Goal: Find specific page/section: Find specific page/section

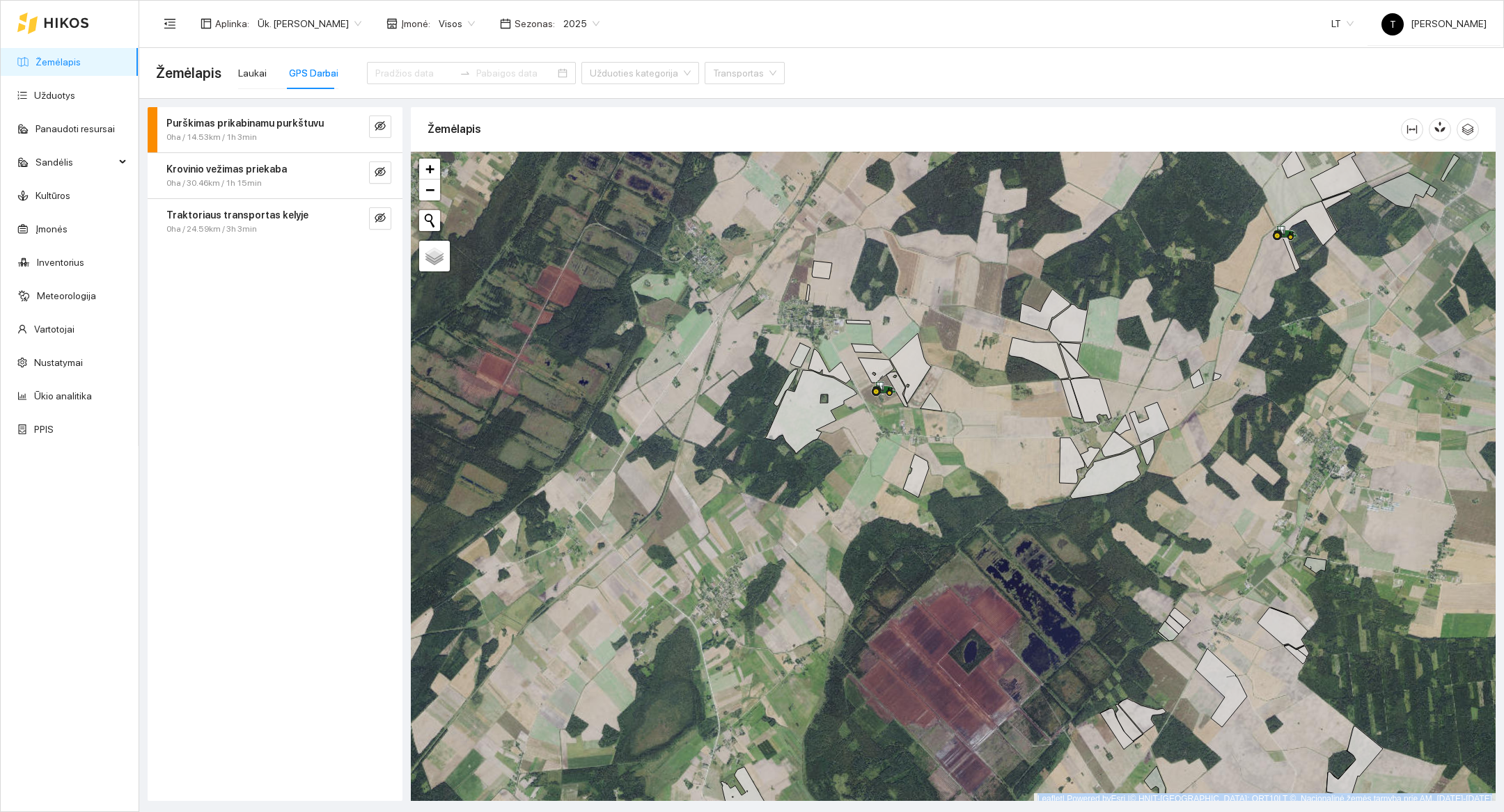
scroll to position [4, 0]
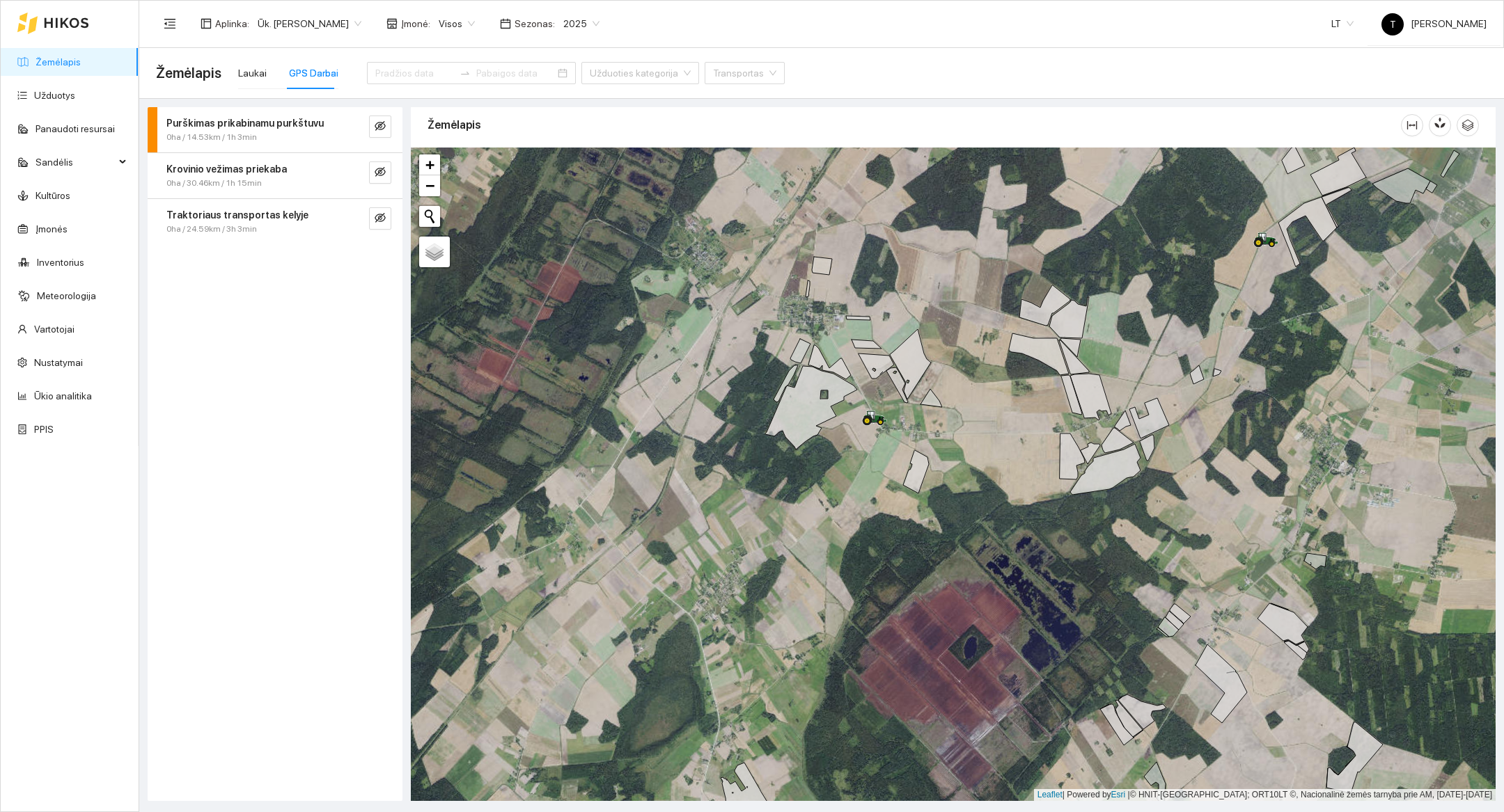
click at [96, 30] on div at bounding box center [69, 23] width 138 height 45
click at [80, 23] on icon at bounding box center [66, 23] width 46 height 11
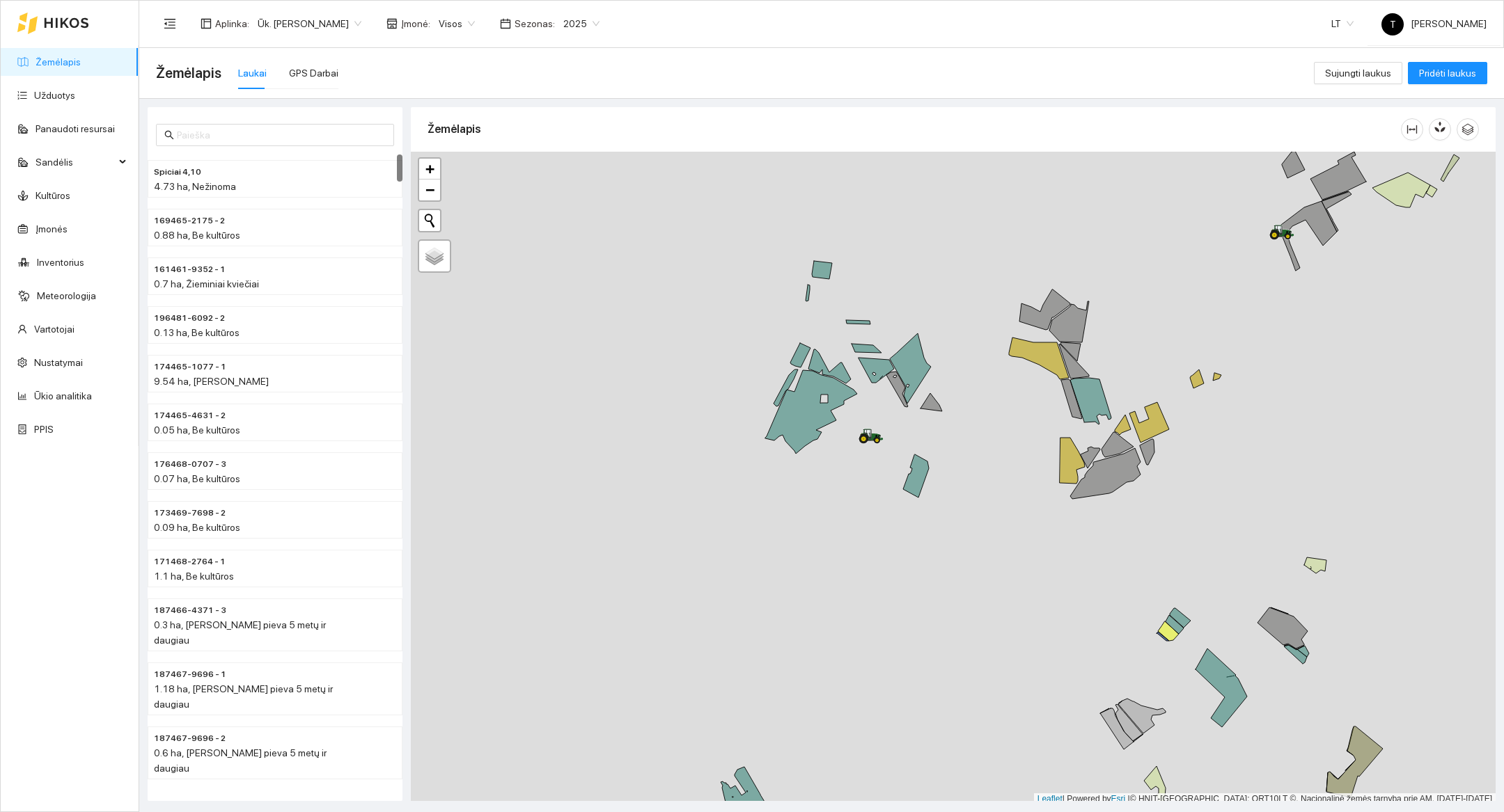
scroll to position [4, 0]
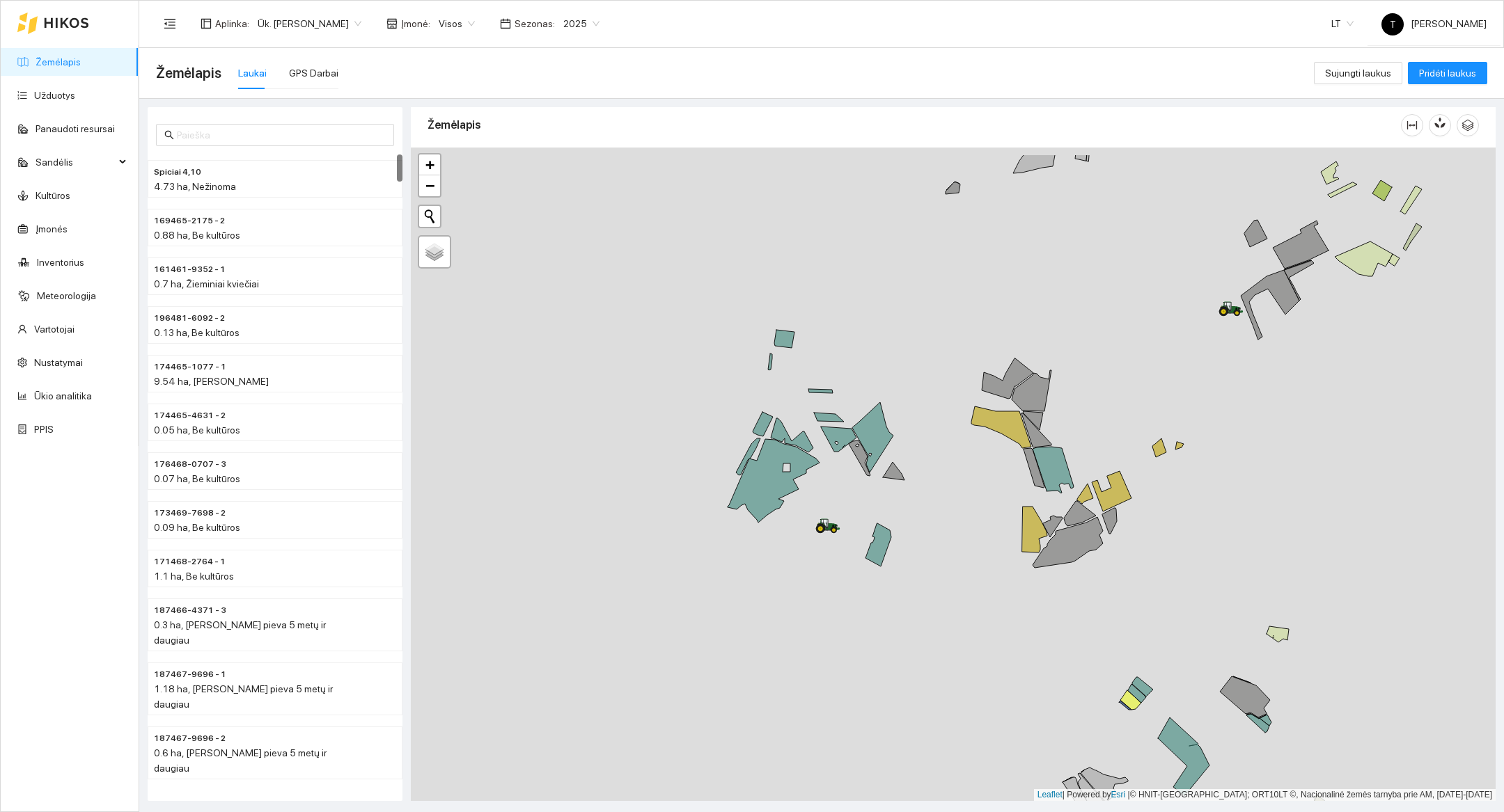
drag, startPoint x: 1400, startPoint y: 398, endPoint x: 1302, endPoint y: 617, distance: 239.9
click at [1302, 617] on div at bounding box center [953, 474] width 1084 height 654
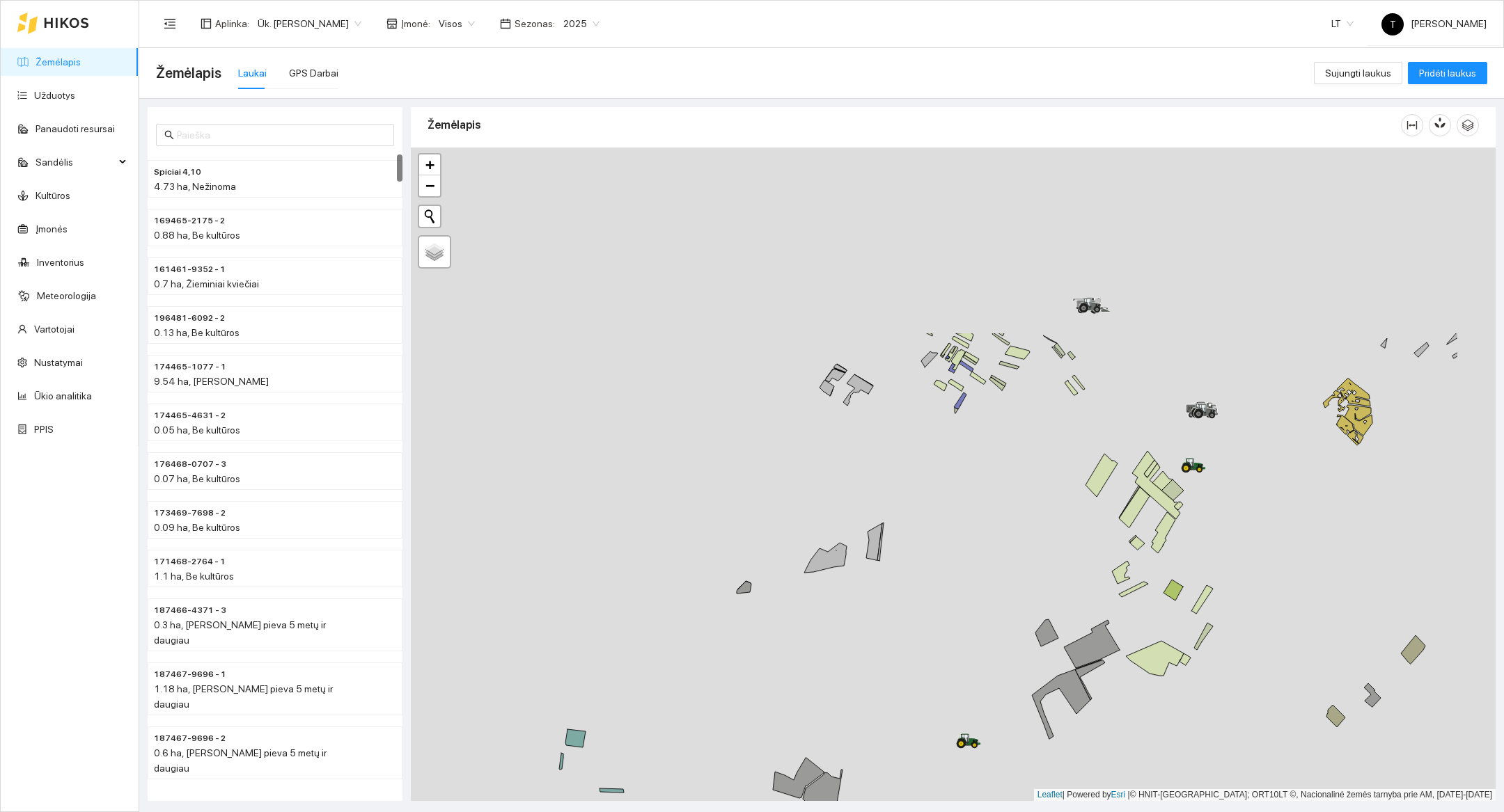
drag, startPoint x: 1138, startPoint y: 323, endPoint x: 976, endPoint y: 603, distance: 323.5
click at [976, 603] on div at bounding box center [953, 474] width 1084 height 654
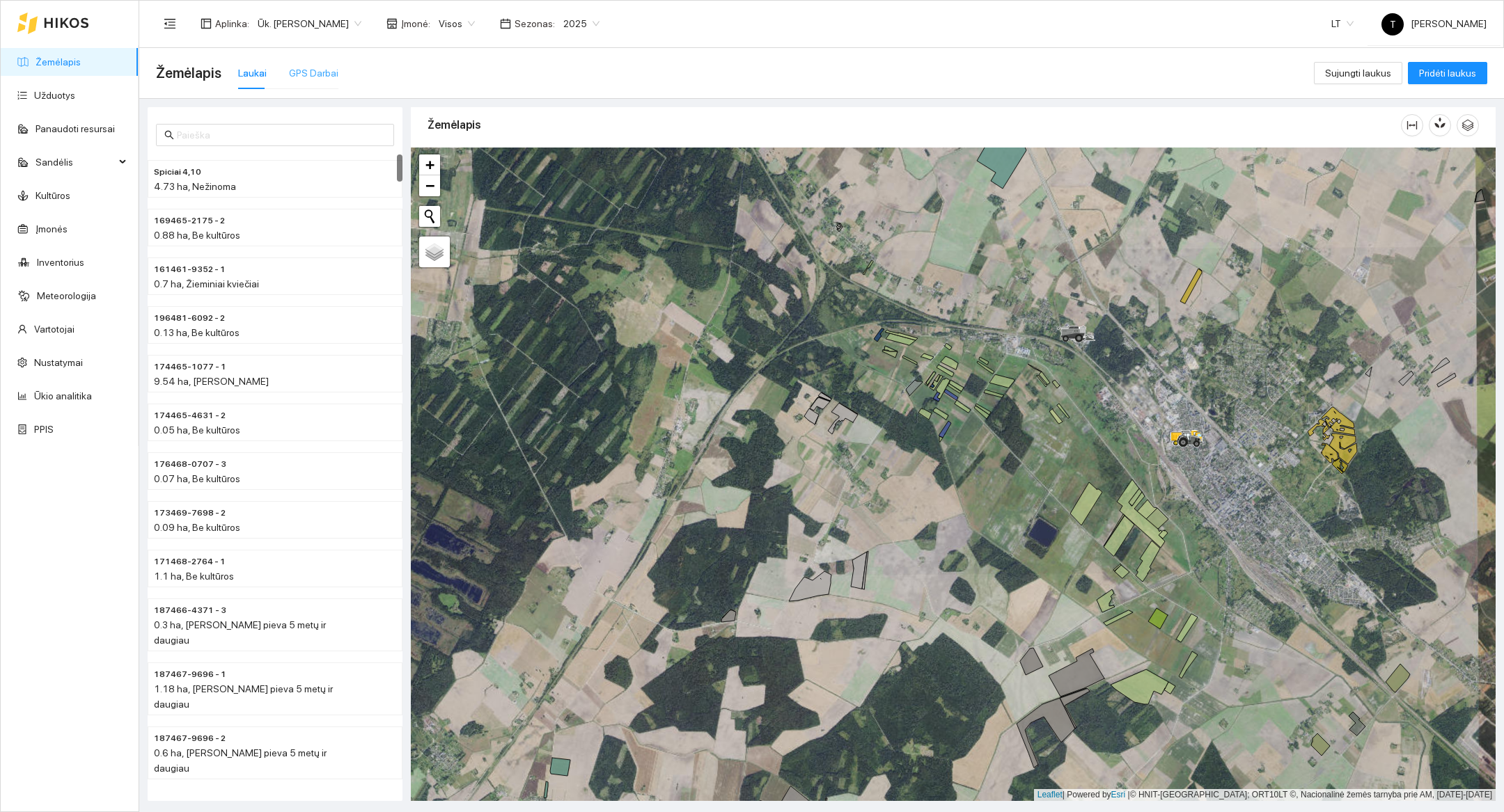
click at [310, 81] on div "GPS Darbai" at bounding box center [314, 73] width 49 height 32
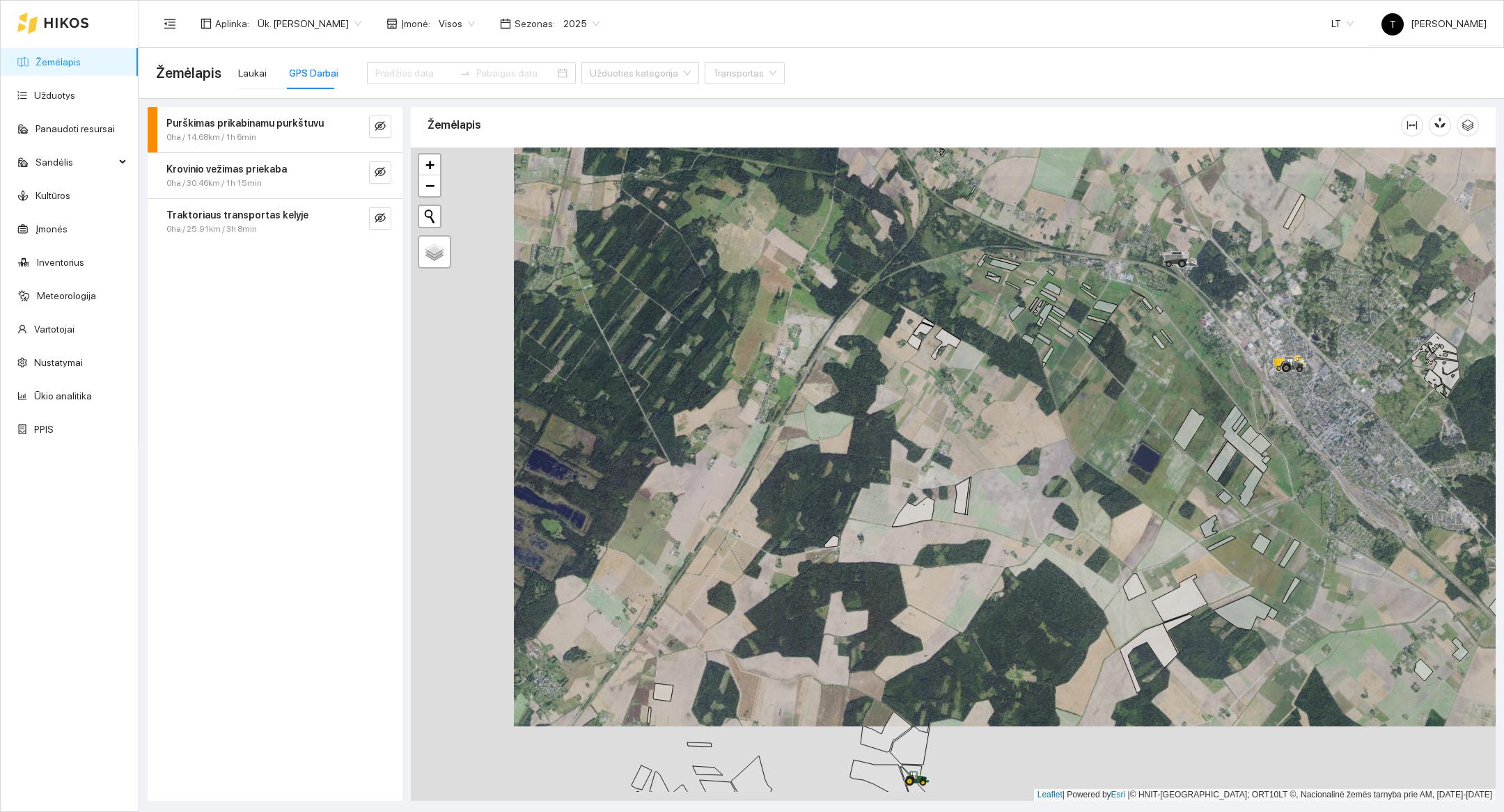
drag, startPoint x: 816, startPoint y: 681, endPoint x: 917, endPoint y: 610, distance: 123.5
click at [917, 610] on div at bounding box center [953, 474] width 1084 height 654
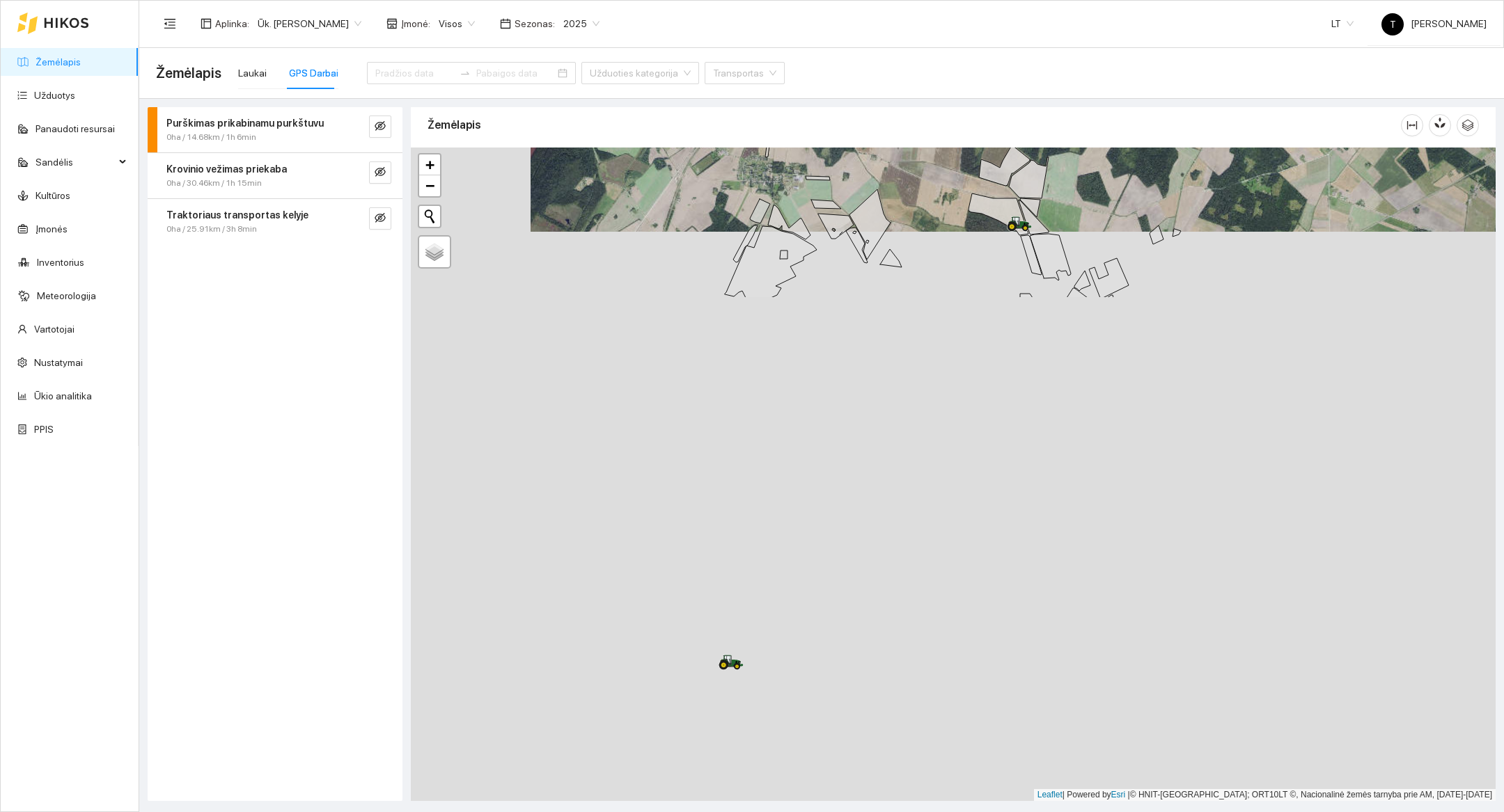
drag, startPoint x: 985, startPoint y: 724, endPoint x: 1104, endPoint y: 155, distance: 581.3
click at [1104, 155] on div at bounding box center [953, 474] width 1084 height 654
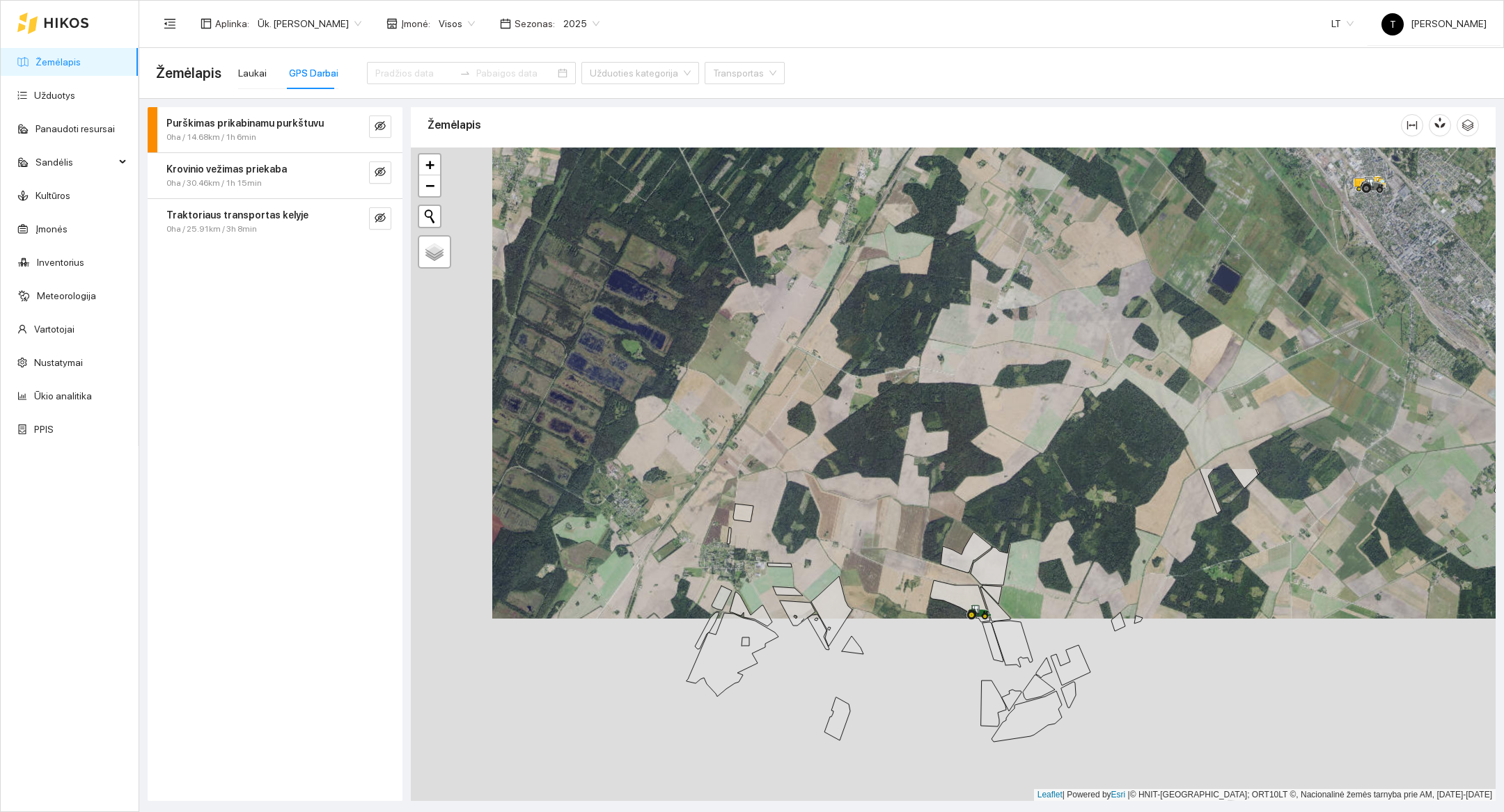
drag, startPoint x: 1057, startPoint y: 364, endPoint x: 1018, endPoint y: 748, distance: 386.0
click at [1018, 748] on div at bounding box center [953, 474] width 1084 height 654
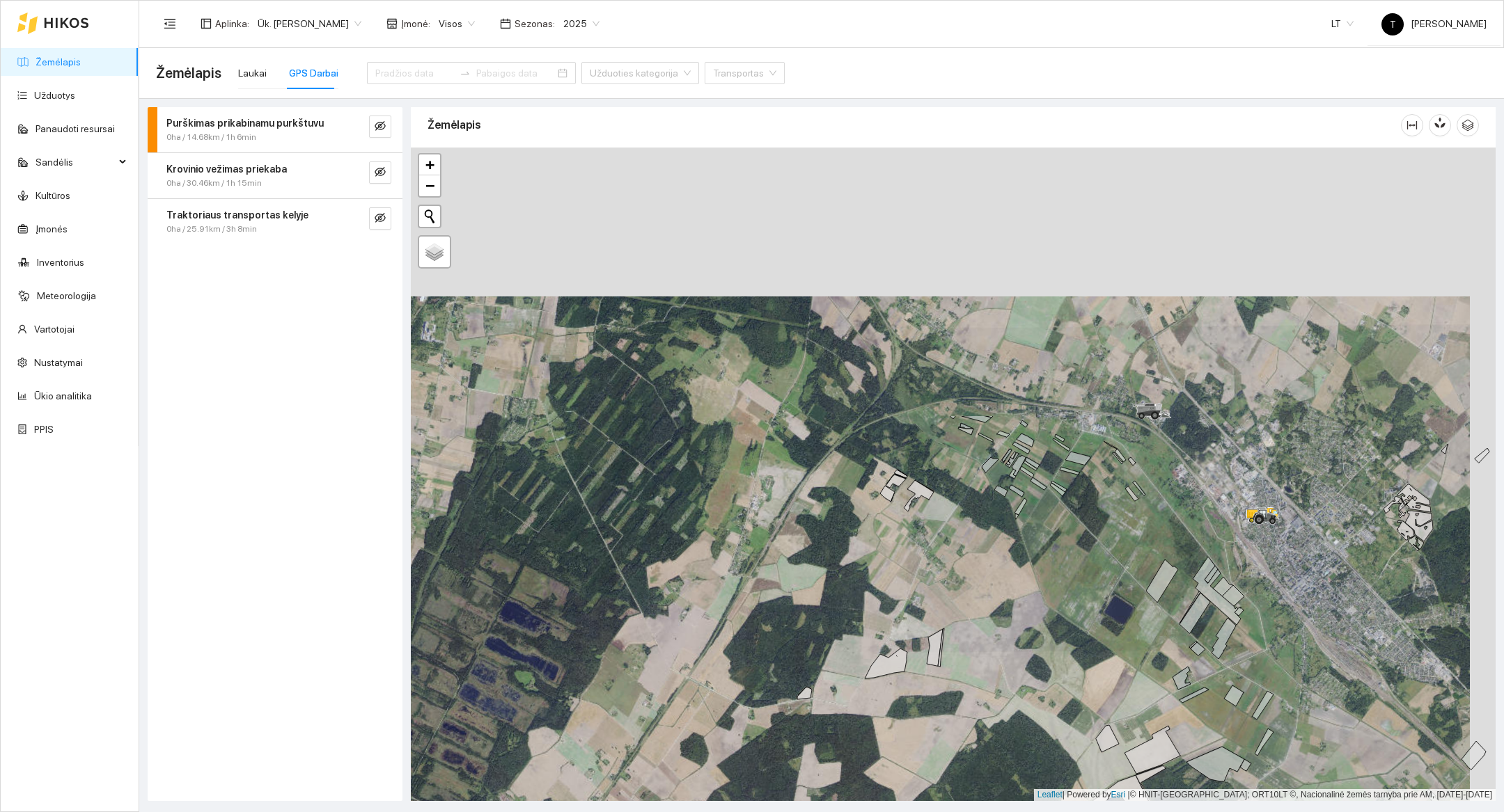
drag, startPoint x: 1136, startPoint y: 410, endPoint x: 1030, endPoint y: 743, distance: 349.5
click at [1030, 743] on div at bounding box center [953, 474] width 1084 height 654
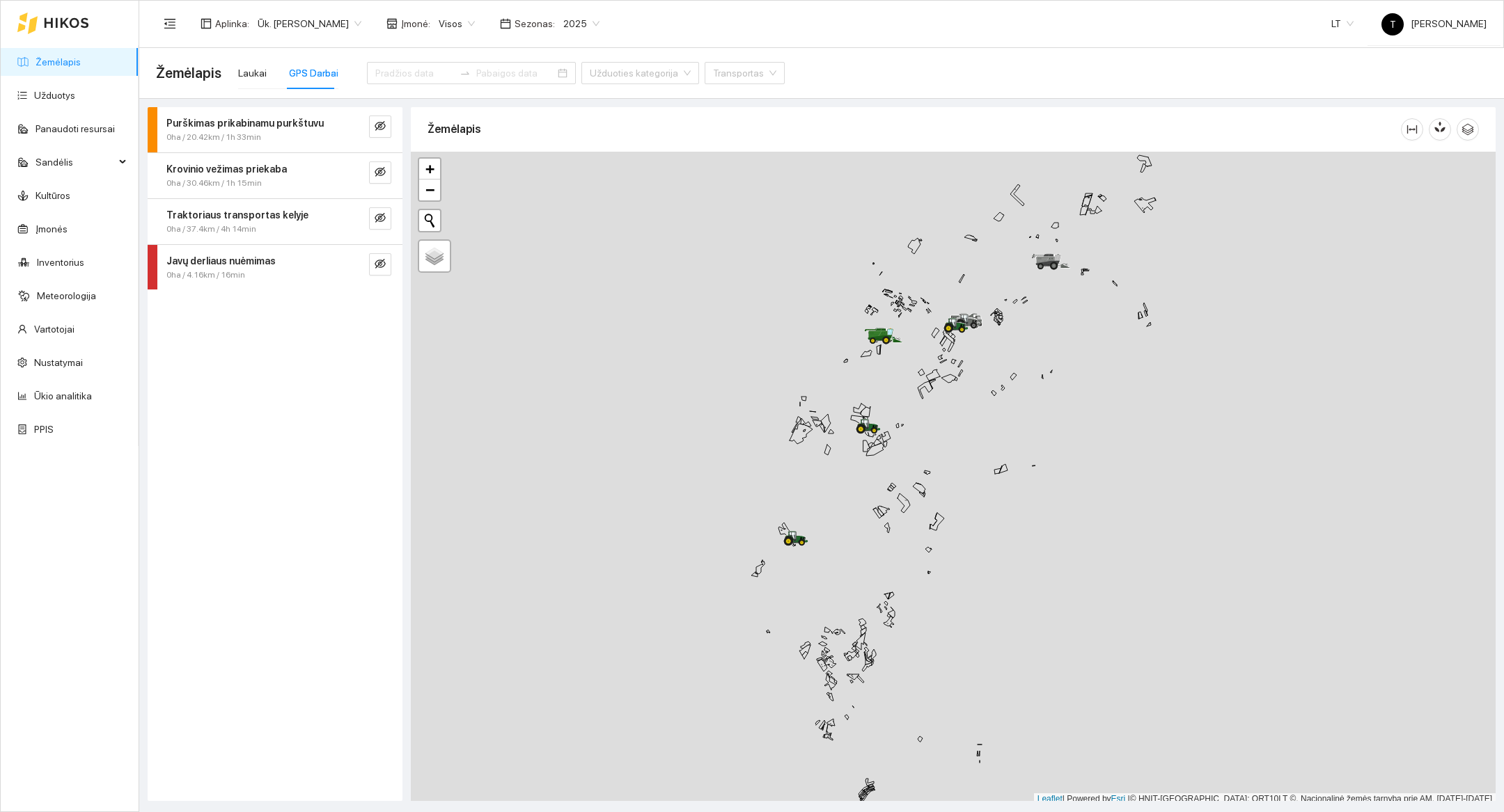
click at [840, 560] on div at bounding box center [953, 478] width 1084 height 654
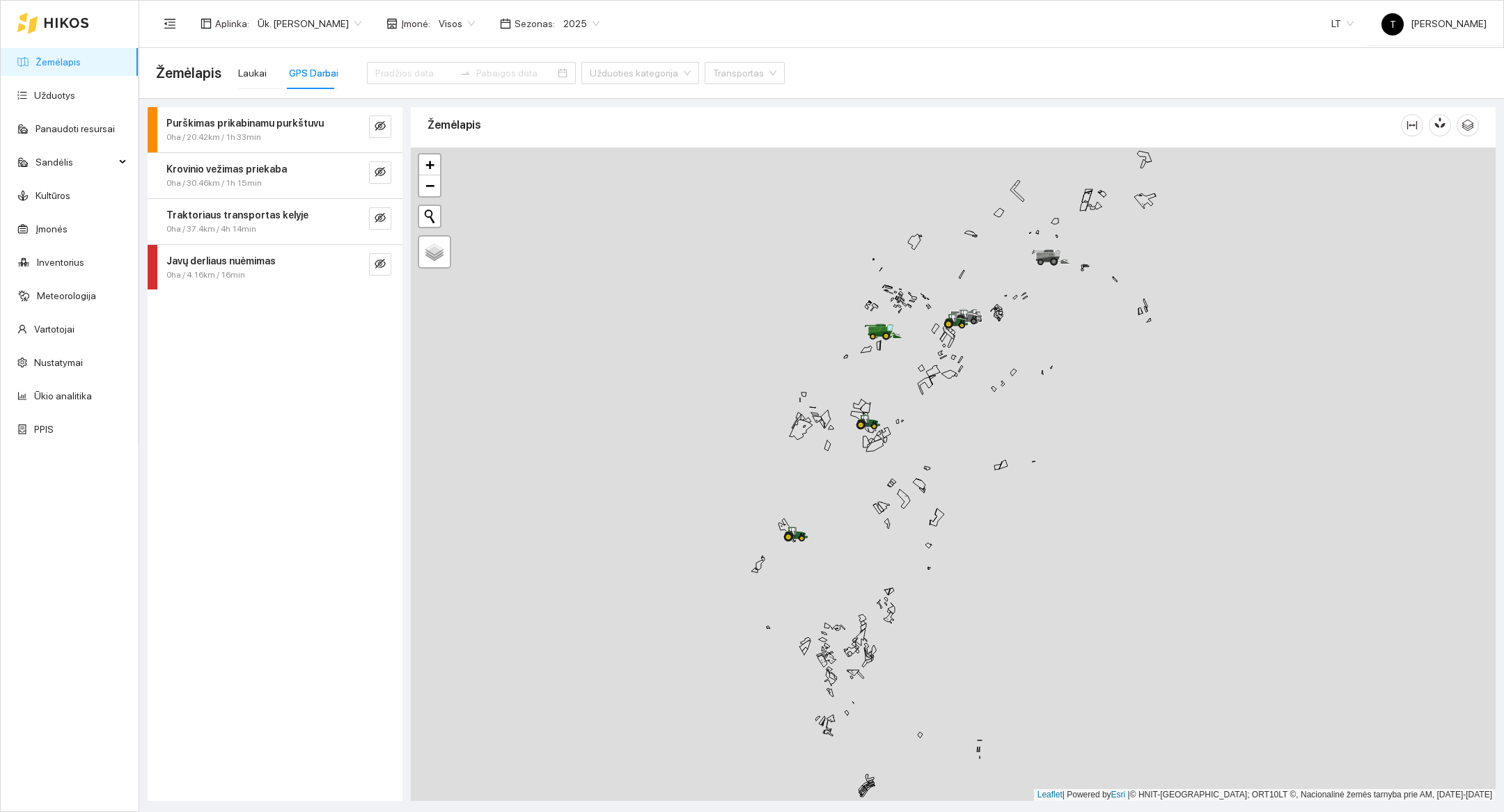
click at [840, 560] on div at bounding box center [953, 474] width 1084 height 654
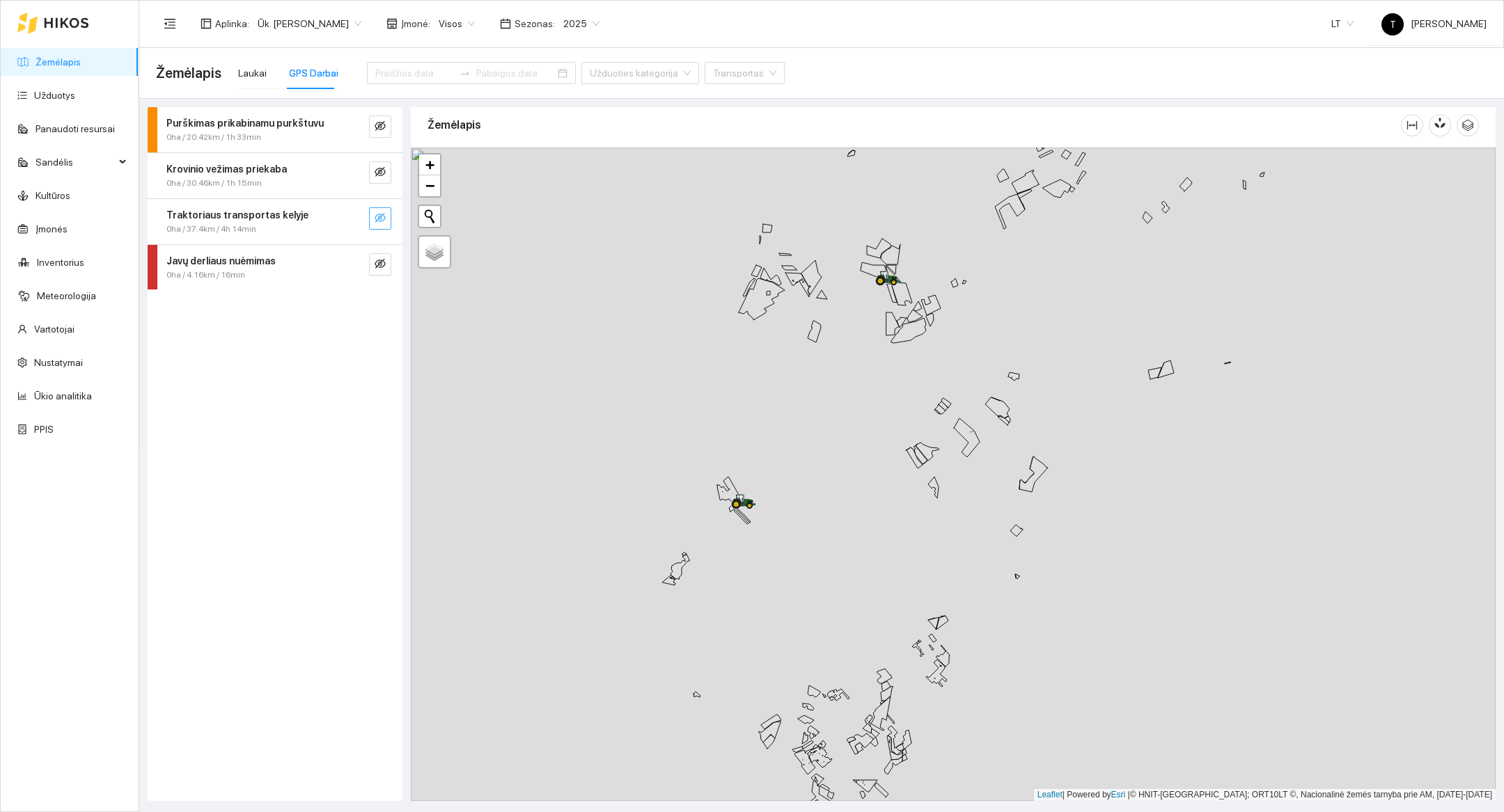
click at [377, 217] on icon "eye-invisible" at bounding box center [380, 218] width 11 height 11
click at [717, 570] on div at bounding box center [953, 474] width 1084 height 654
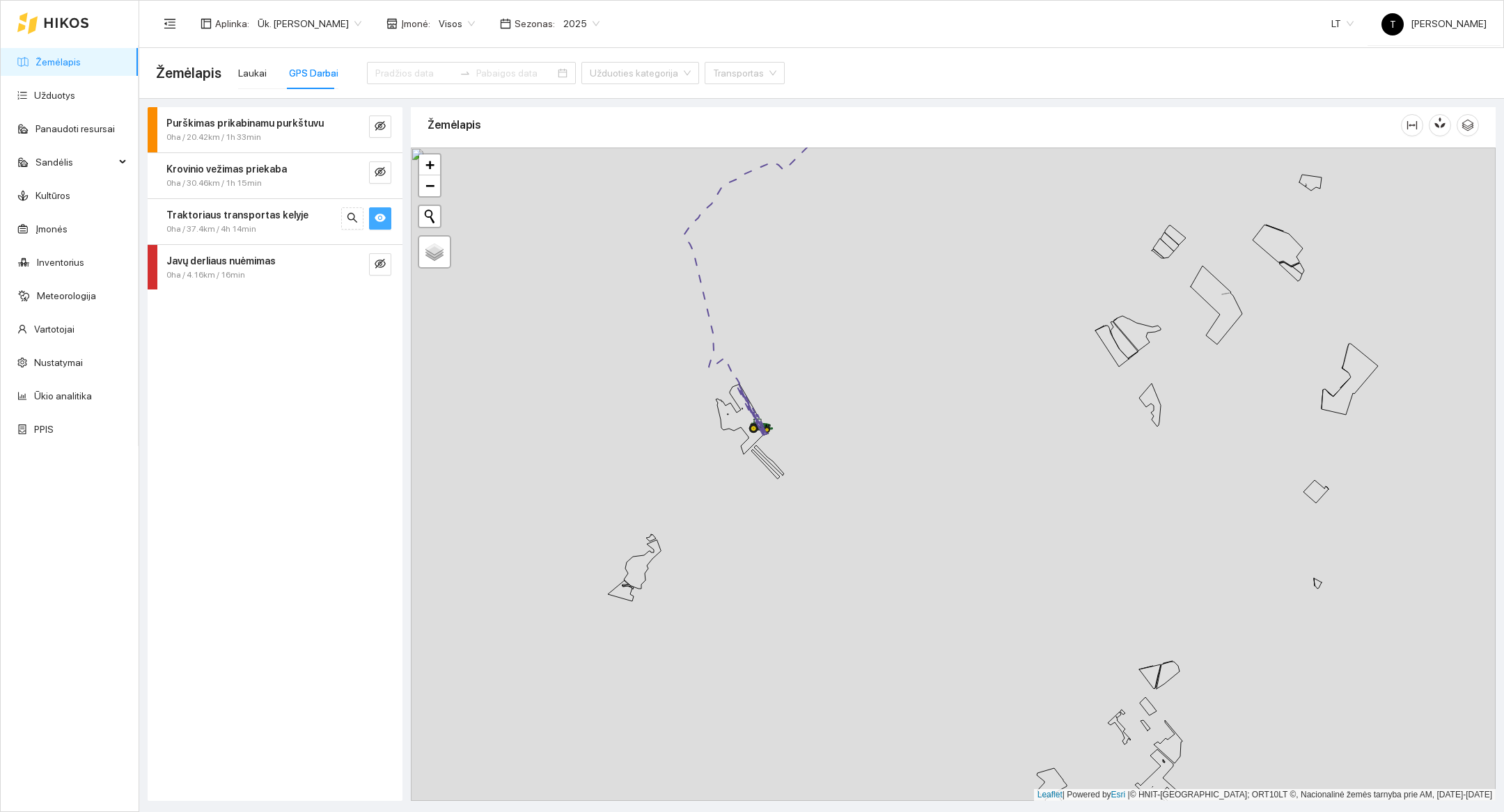
click at [382, 213] on icon "eye" at bounding box center [380, 218] width 11 height 11
click at [376, 129] on icon "eye-invisible" at bounding box center [380, 126] width 11 height 11
click at [341, 127] on button "button" at bounding box center [352, 127] width 23 height 23
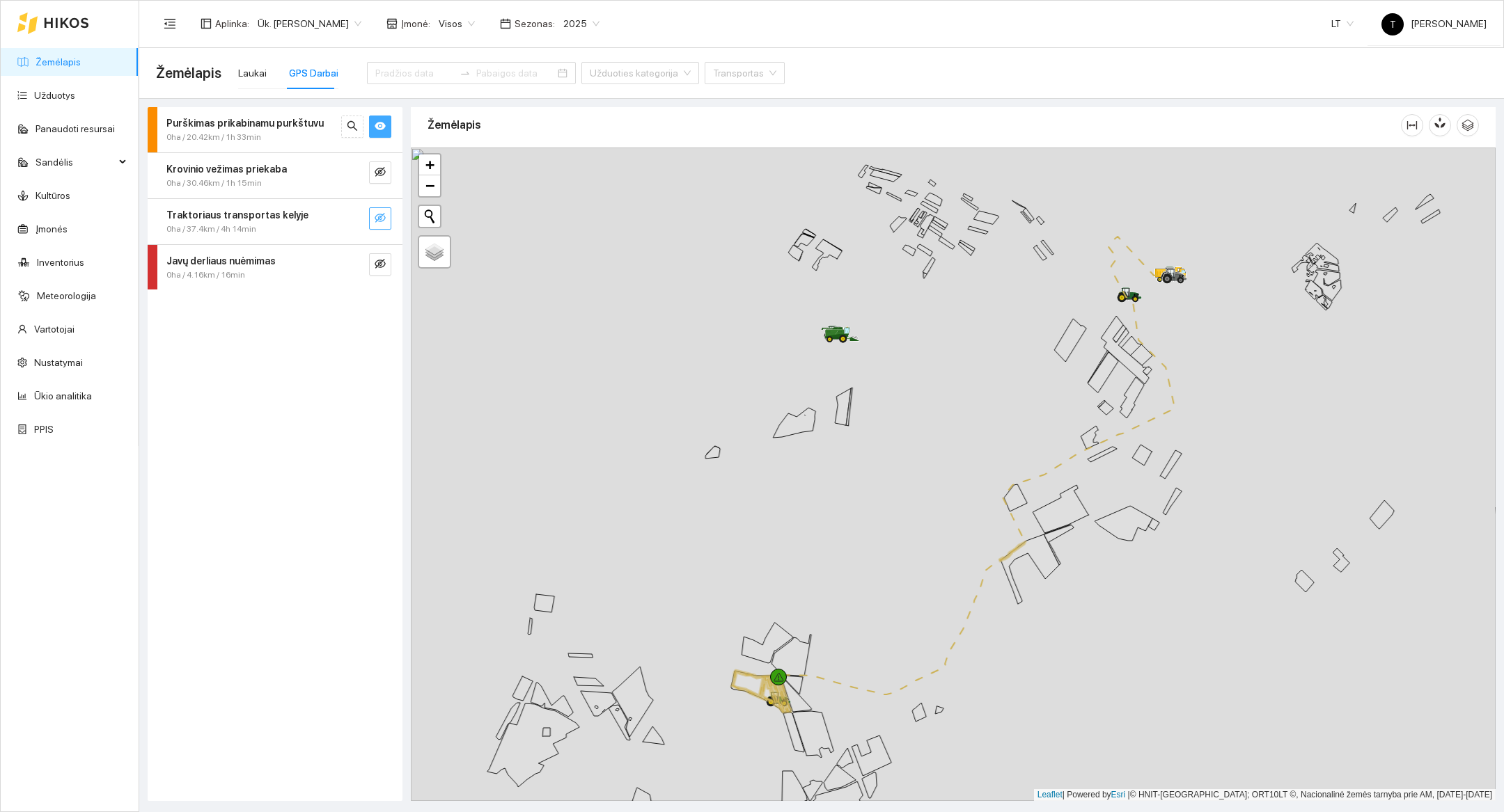
click at [722, 725] on div at bounding box center [953, 474] width 1084 height 654
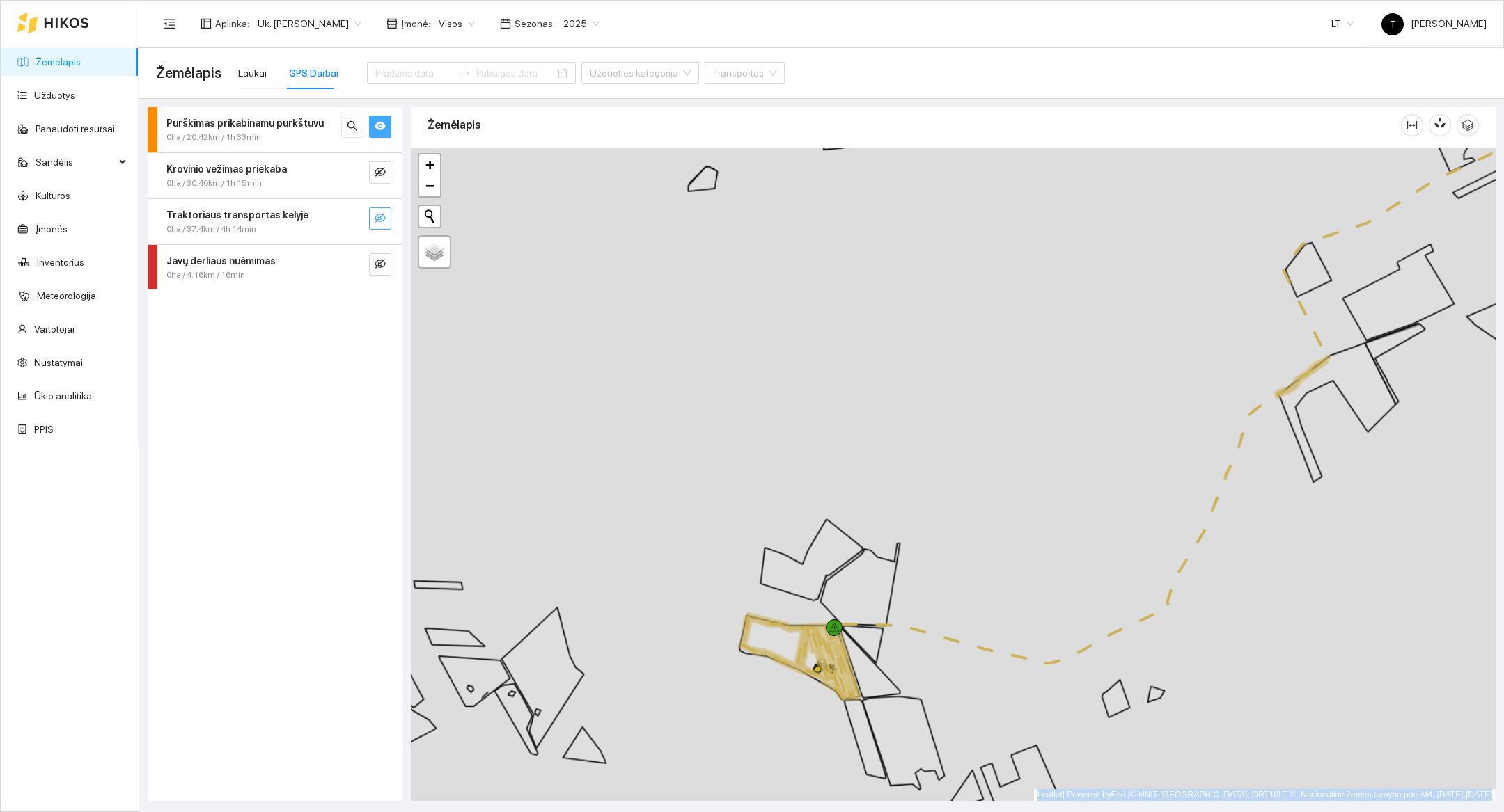
click at [722, 725] on div at bounding box center [953, 474] width 1084 height 654
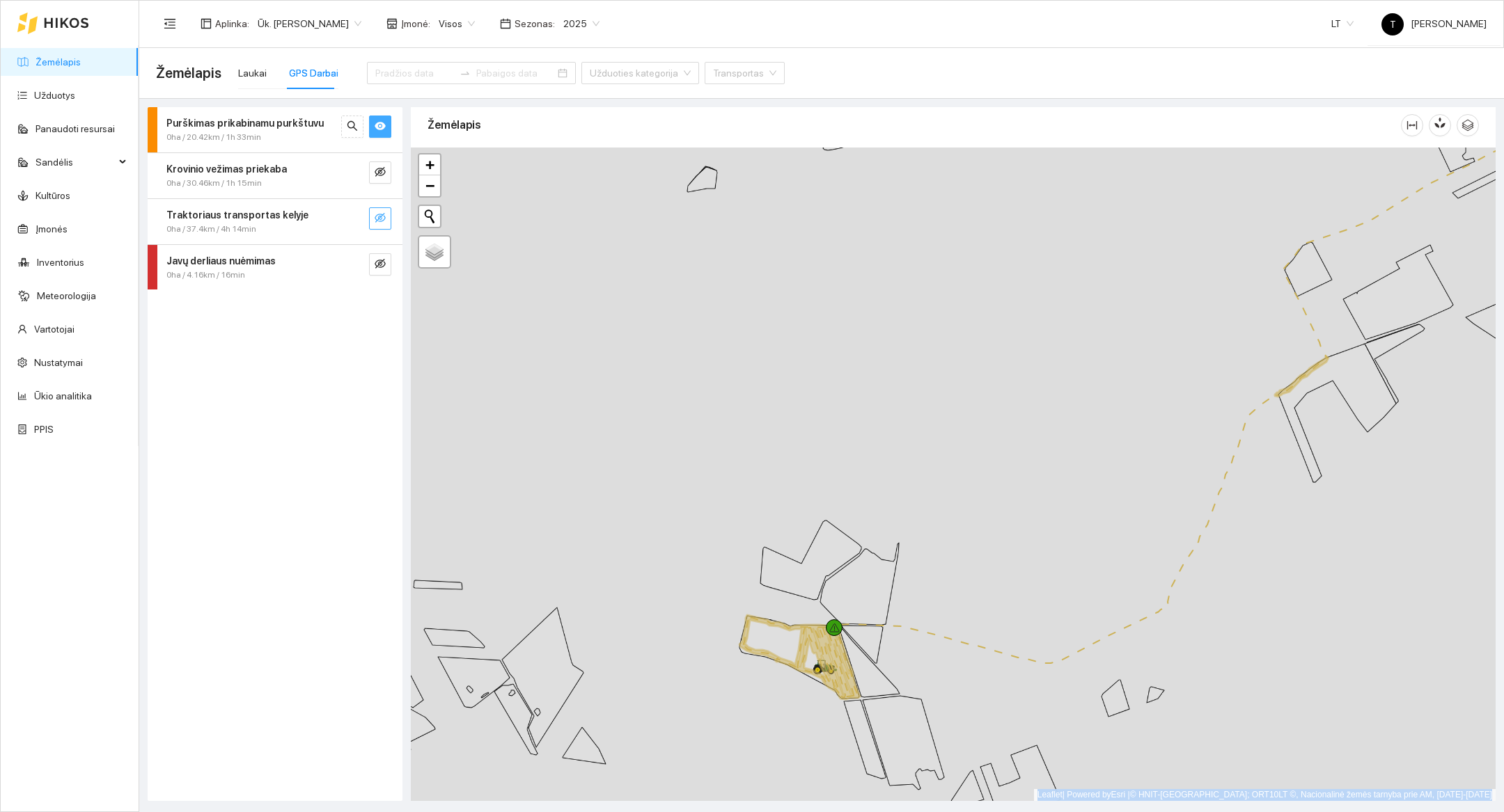
click at [769, 737] on div at bounding box center [953, 474] width 1084 height 654
